Goal: Task Accomplishment & Management: Use online tool/utility

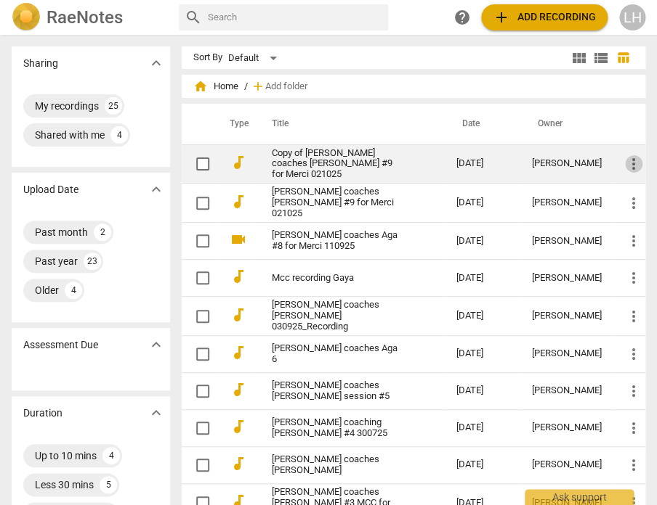
click at [627, 162] on span "more_vert" at bounding box center [633, 163] width 17 height 17
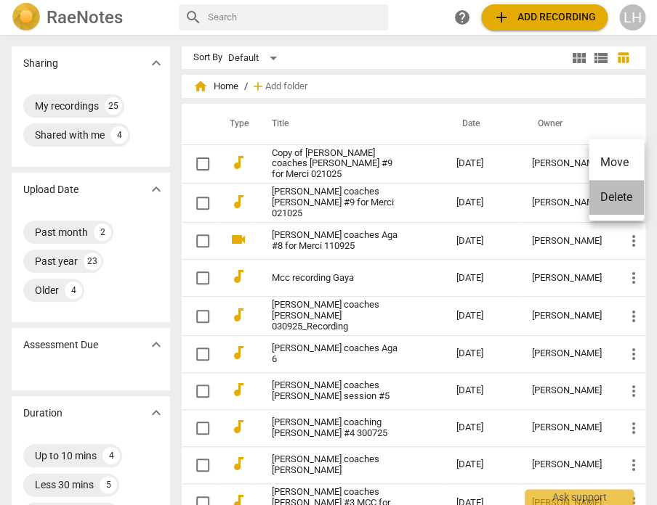
click at [616, 198] on li "Delete" at bounding box center [615, 197] width 55 height 35
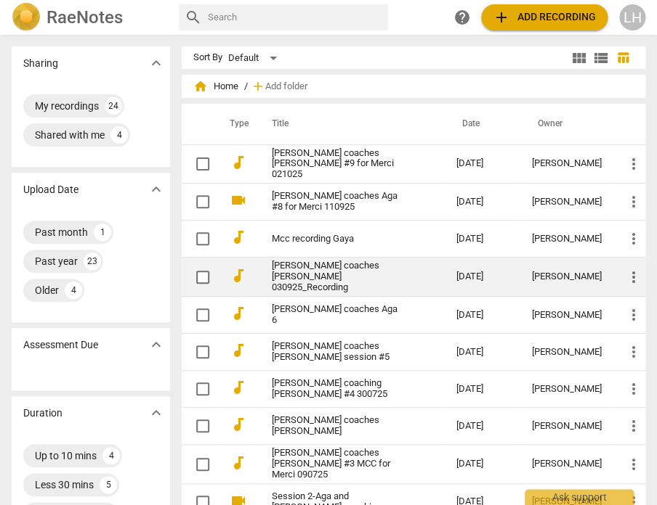
scroll to position [1, 0]
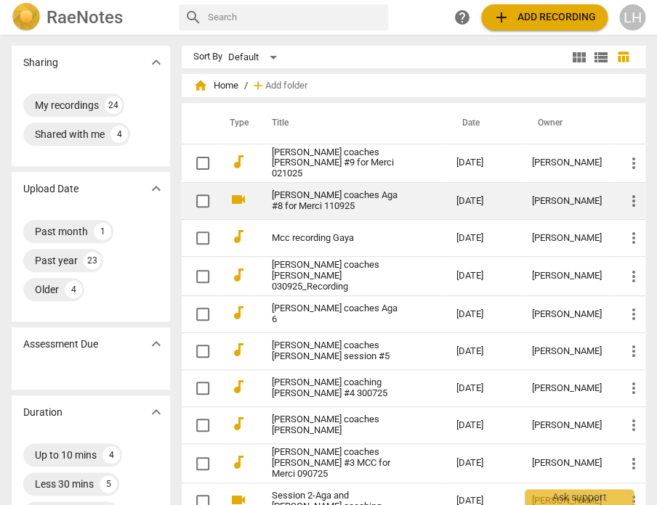
click at [402, 192] on link "[PERSON_NAME] coaches Aga #8 for Merci 110925" at bounding box center [338, 201] width 132 height 22
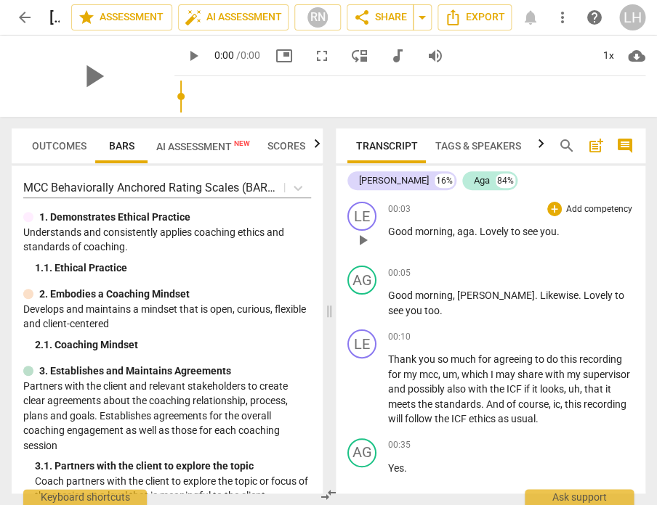
drag, startPoint x: 460, startPoint y: 232, endPoint x: 469, endPoint y: 234, distance: 9.0
click at [460, 232] on span "aga" at bounding box center [465, 232] width 17 height 12
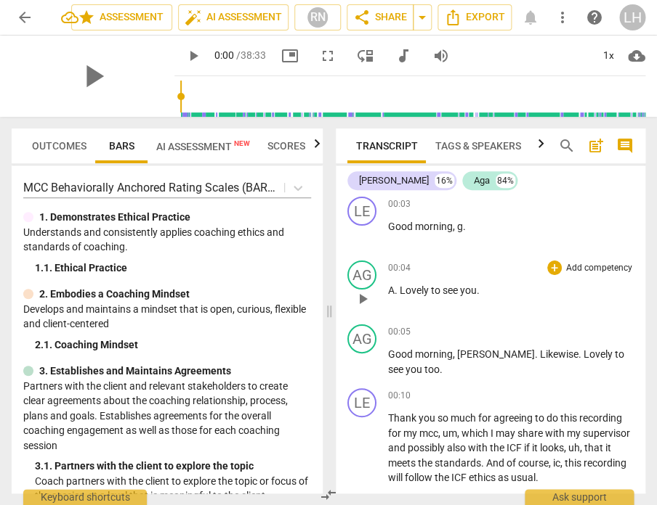
click at [388, 290] on span "A" at bounding box center [391, 291] width 7 height 12
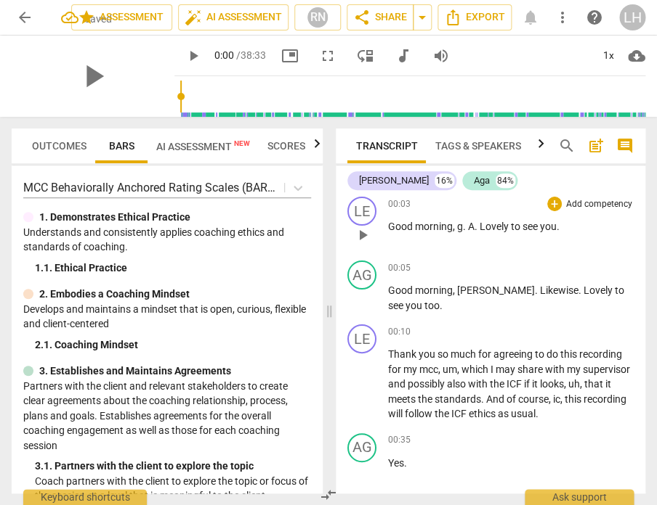
drag, startPoint x: 463, startPoint y: 226, endPoint x: 469, endPoint y: 232, distance: 9.2
click at [463, 227] on span "." at bounding box center [465, 227] width 5 height 12
click at [471, 228] on span "A" at bounding box center [471, 227] width 7 height 12
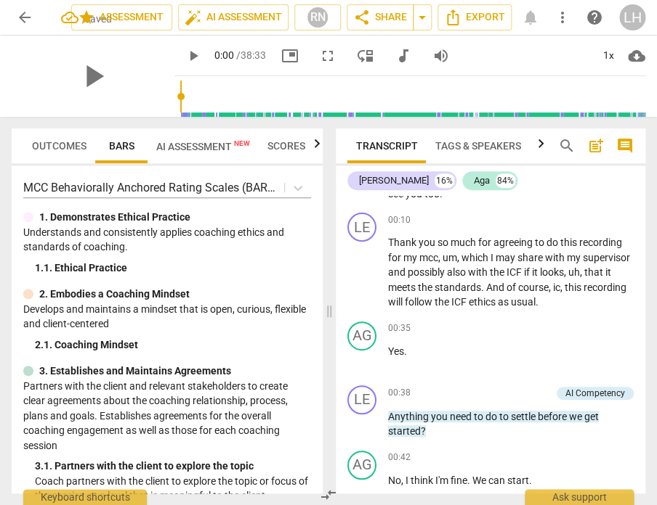
scroll to position [121, 0]
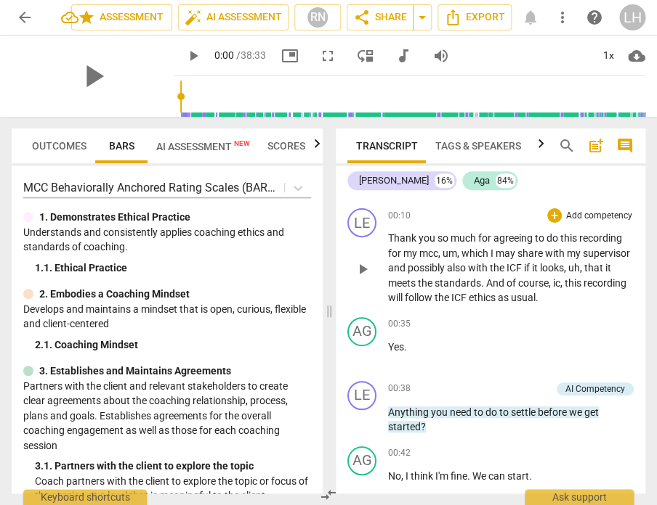
click at [436, 251] on span "mcc" at bounding box center [428, 254] width 19 height 12
click at [452, 251] on span "um" at bounding box center [450, 254] width 15 height 12
click at [460, 251] on span "," at bounding box center [457, 254] width 4 height 12
drag, startPoint x: 596, startPoint y: 282, endPoint x: 610, endPoint y: 283, distance: 13.9
click at [610, 283] on p "Thank you so much for agreeing to do this recording for my MCC , uh , which I m…" at bounding box center [510, 268] width 245 height 75
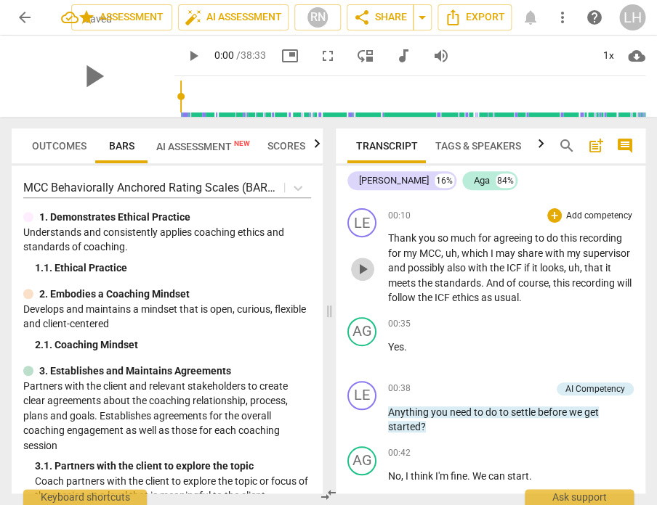
click at [357, 264] on span "play_arrow" at bounding box center [362, 269] width 17 height 17
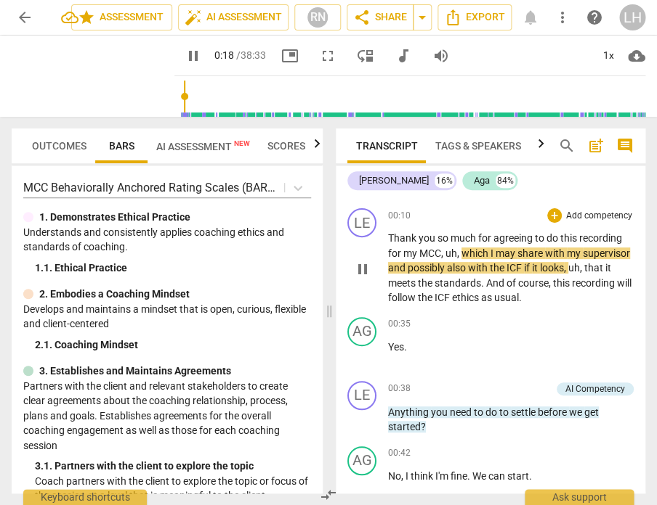
click at [454, 251] on span "uh" at bounding box center [451, 254] width 12 height 12
type input "19"
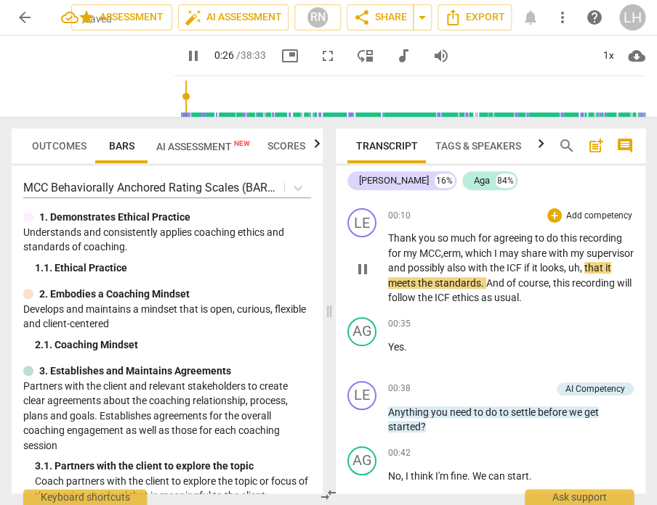
click at [568, 274] on span "uh" at bounding box center [574, 268] width 12 height 12
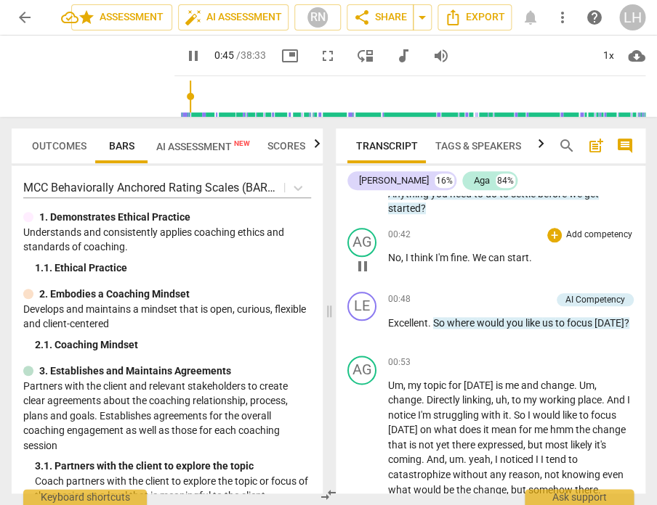
scroll to position [344, 0]
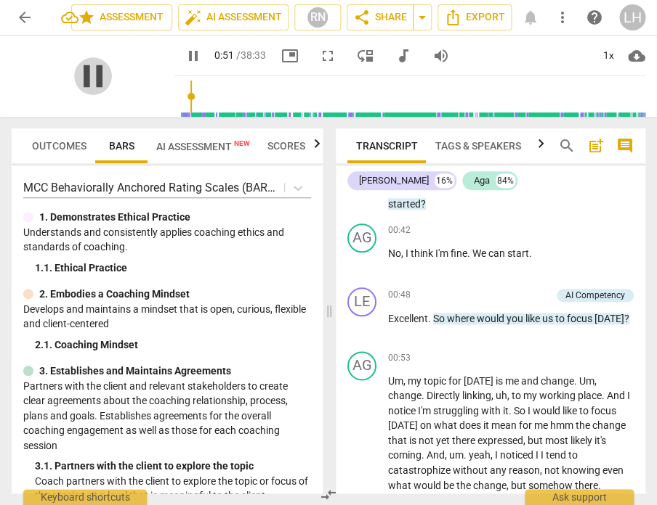
click at [85, 87] on span "pause" at bounding box center [93, 76] width 38 height 38
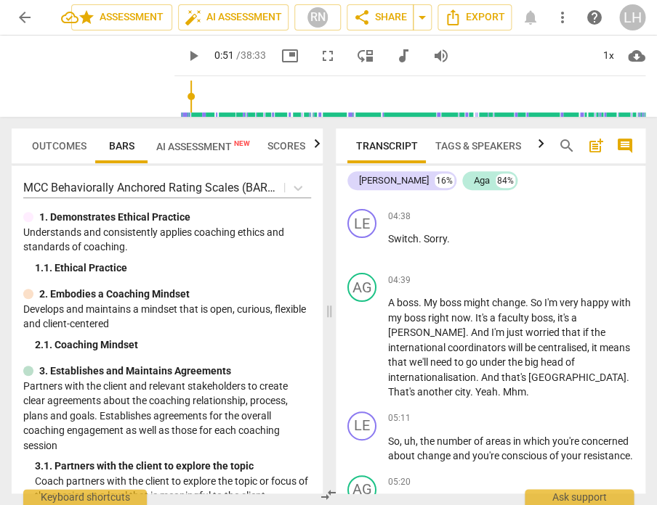
scroll to position [1215, 0]
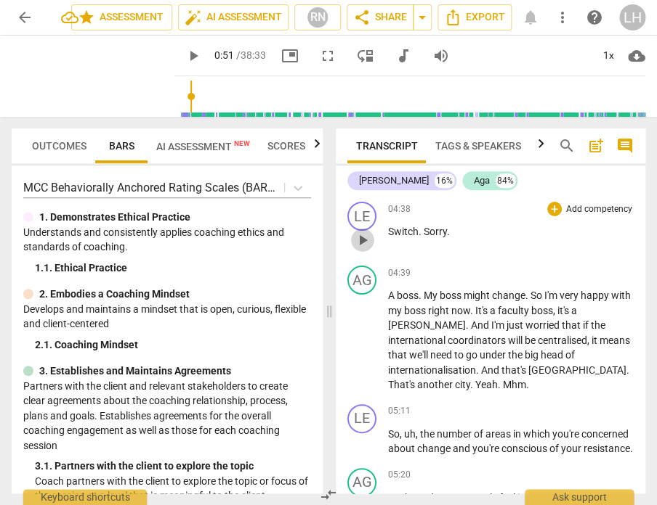
click at [364, 235] on span "play_arrow" at bounding box center [362, 240] width 17 height 17
click at [445, 228] on span "Sorry" at bounding box center [434, 232] width 23 height 12
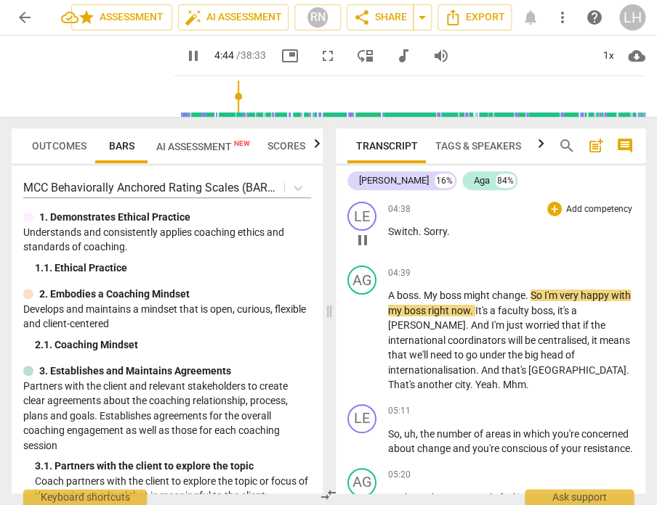
click at [447, 229] on span "." at bounding box center [448, 232] width 3 height 12
click at [450, 231] on p "Switch . Sorry ." at bounding box center [510, 231] width 245 height 15
type input "286"
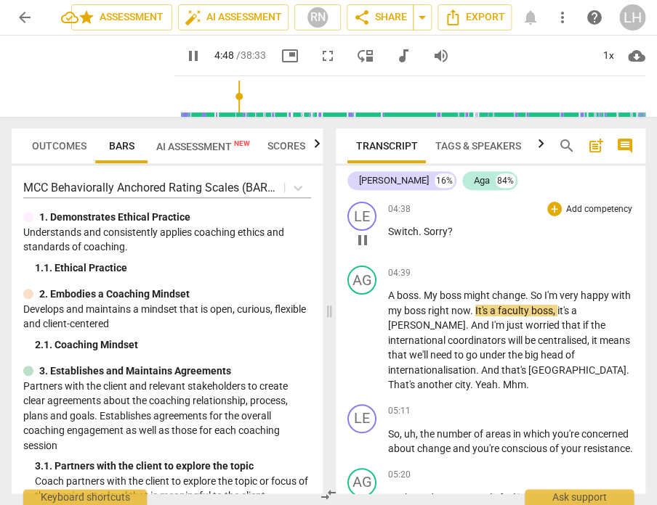
scroll to position [0, 0]
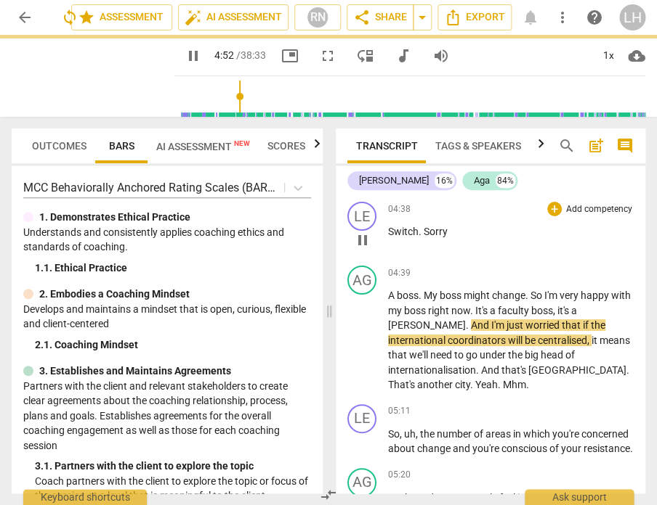
click at [420, 232] on span "." at bounding box center [420, 232] width 5 height 12
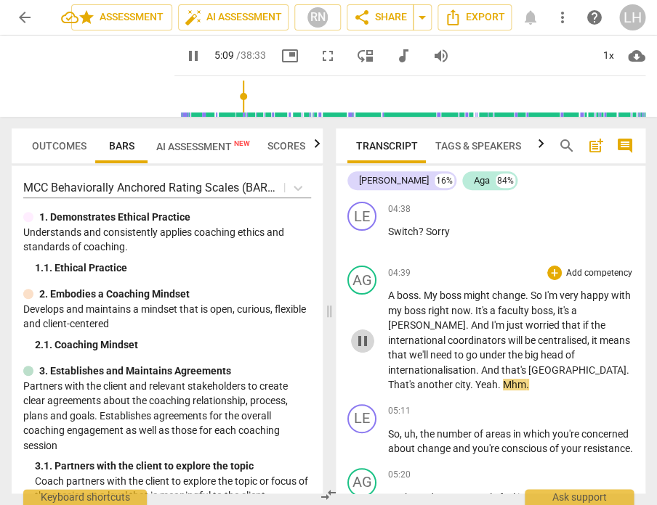
click at [363, 333] on span "pause" at bounding box center [362, 341] width 17 height 17
type input "310"
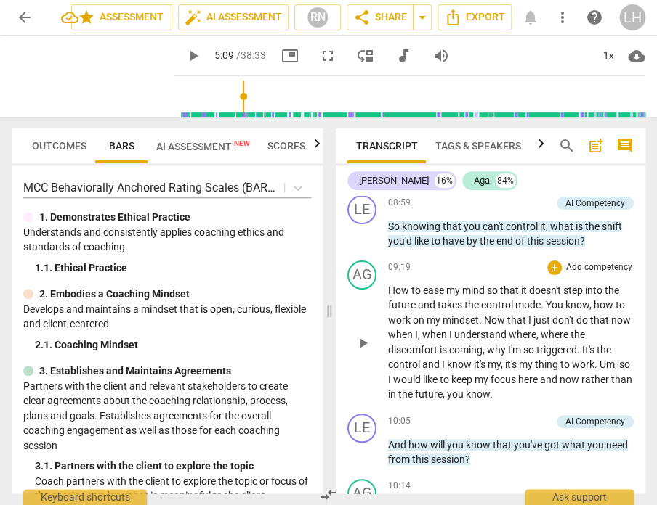
scroll to position [2592, 0]
